Goal: Use online tool/utility: Use online tool/utility

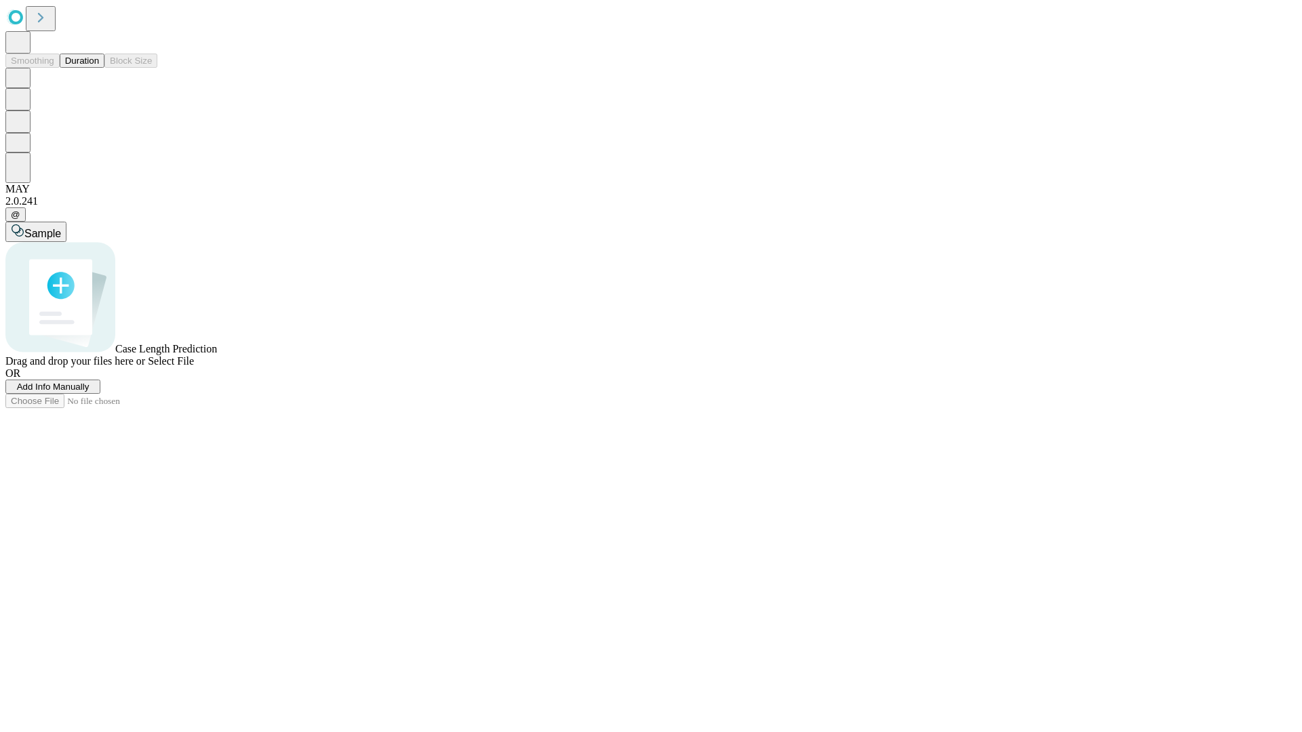
click at [99, 68] on button "Duration" at bounding box center [82, 61] width 45 height 14
click at [194, 367] on span "Select File" at bounding box center [171, 361] width 46 height 12
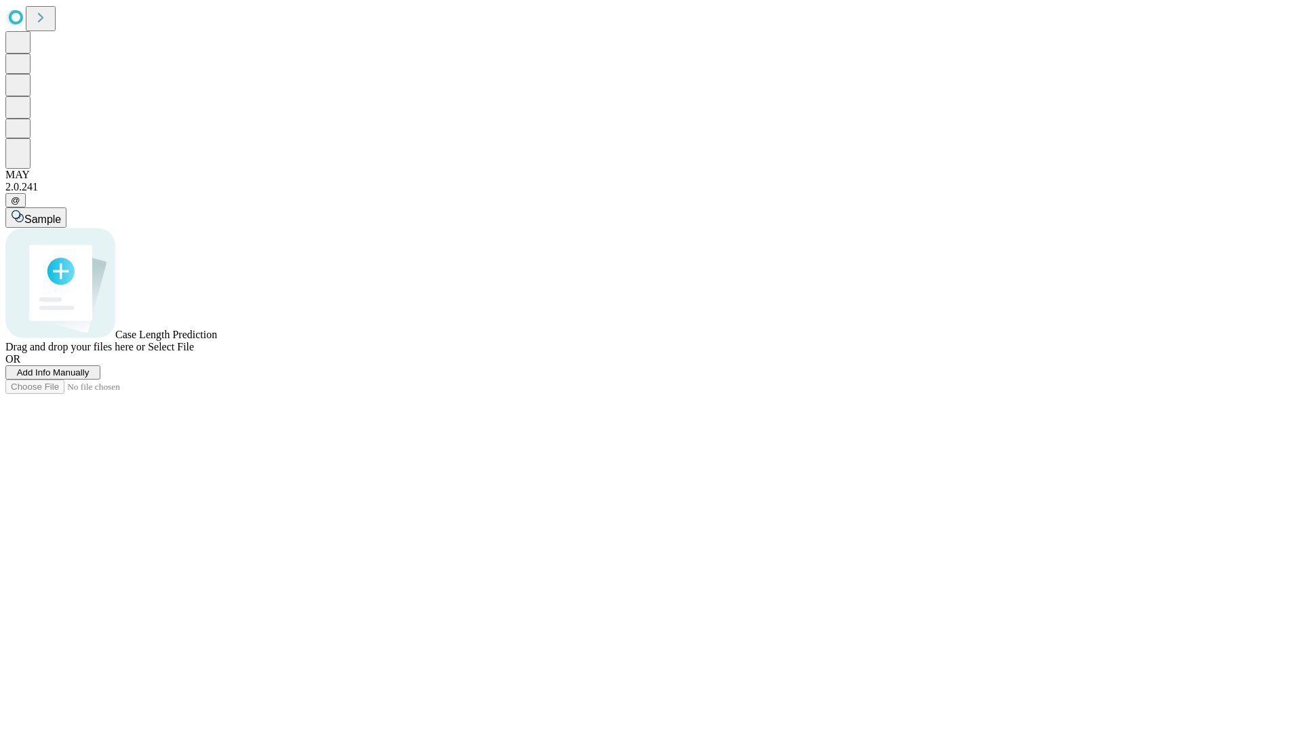
click at [194, 353] on span "Select File" at bounding box center [171, 347] width 46 height 12
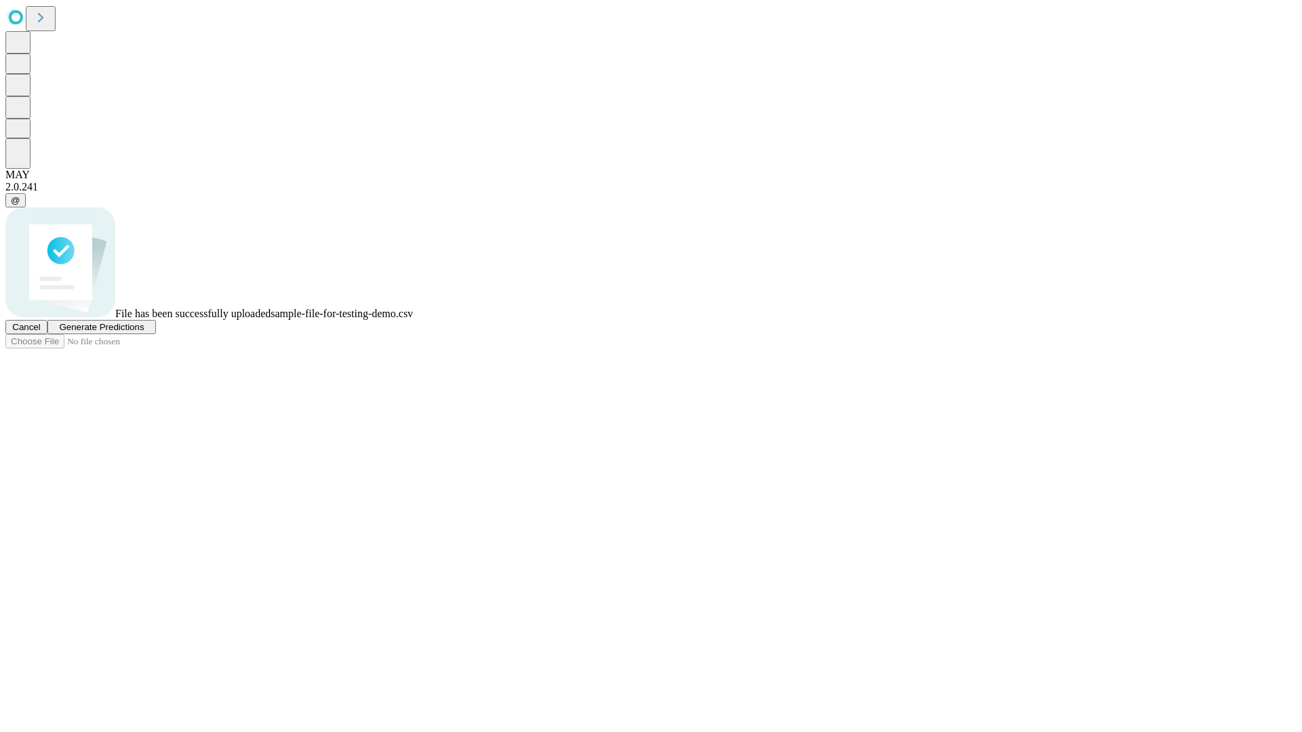
click at [144, 332] on span "Generate Predictions" at bounding box center [101, 327] width 85 height 10
